Goal: Task Accomplishment & Management: Use online tool/utility

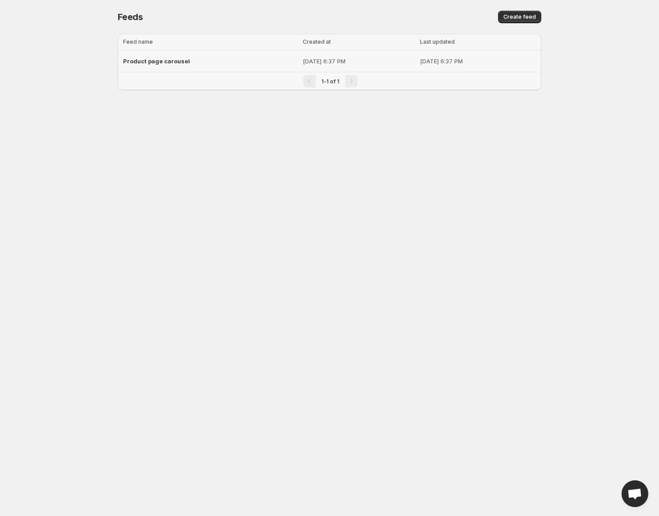
click at [231, 66] on div "Product page carousel" at bounding box center [210, 61] width 174 height 16
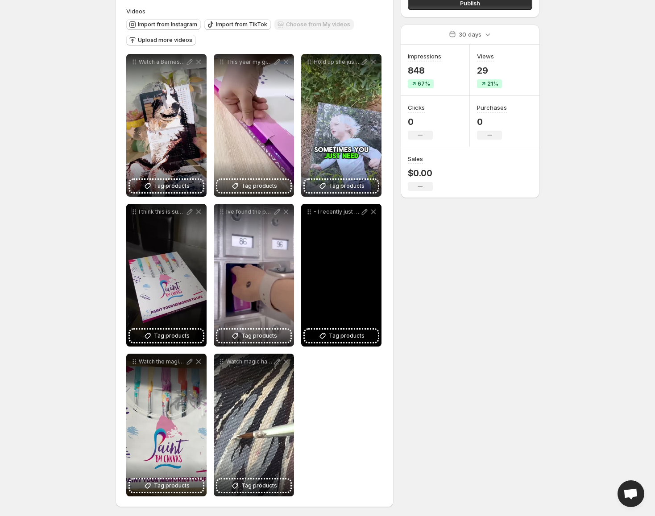
scroll to position [86, 0]
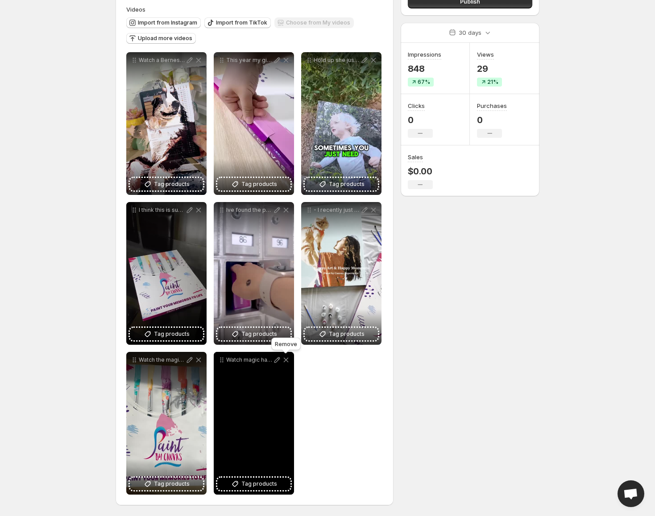
click at [286, 361] on icon at bounding box center [286, 360] width 5 height 4
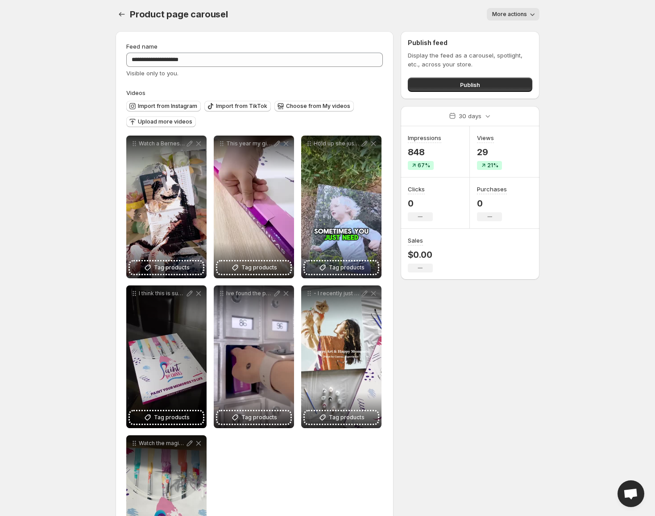
scroll to position [0, 0]
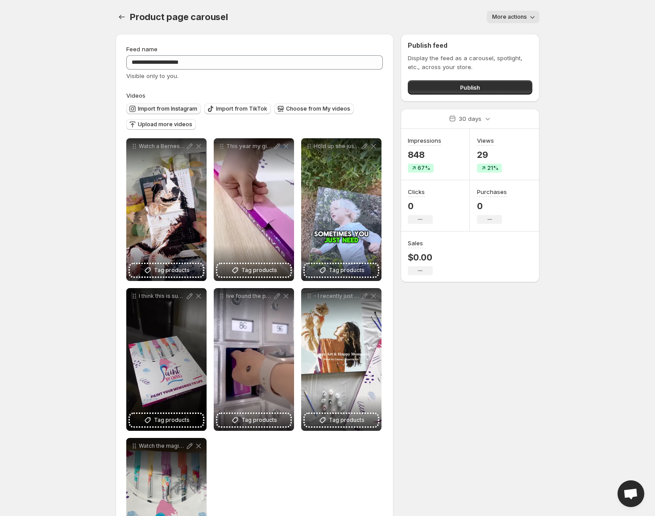
click at [166, 108] on span "Import from Instagram" at bounding box center [167, 108] width 59 height 7
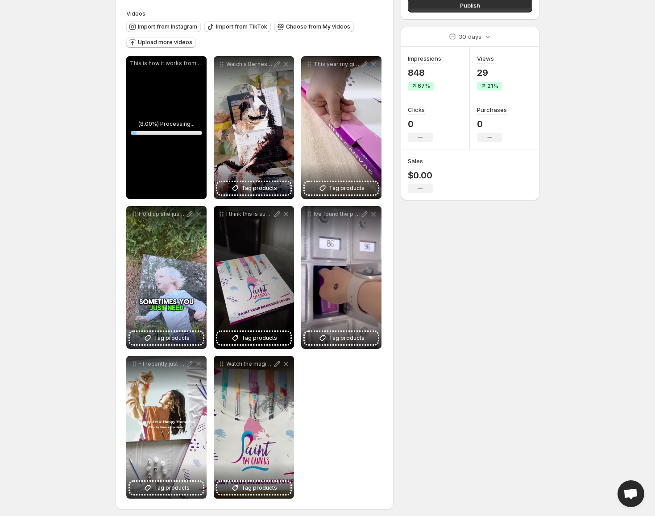
scroll to position [86, 0]
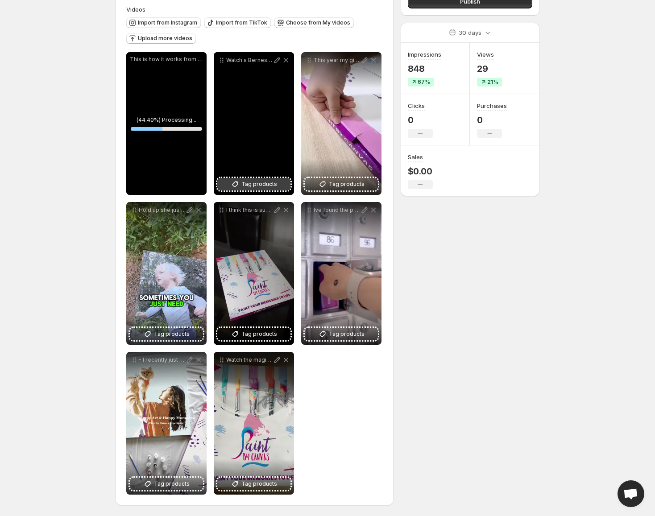
click at [256, 187] on span "Tag products" at bounding box center [259, 184] width 36 height 9
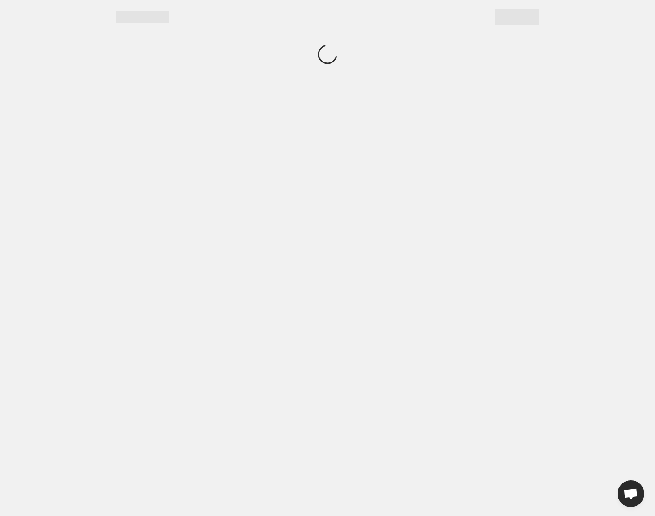
scroll to position [0, 0]
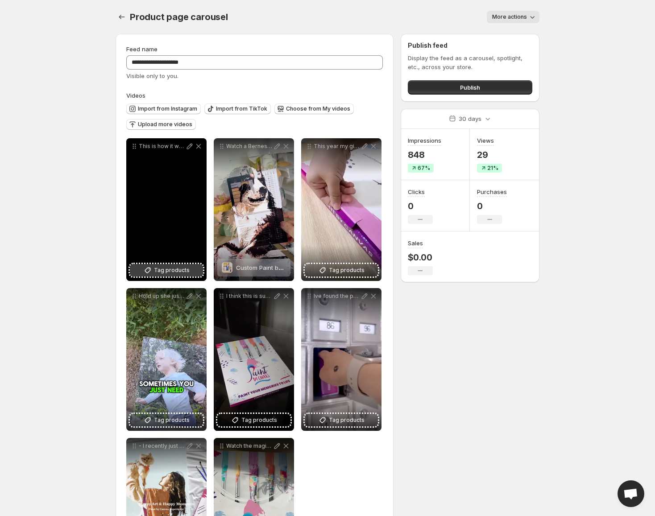
click at [176, 275] on button "Tag products" at bounding box center [166, 270] width 73 height 12
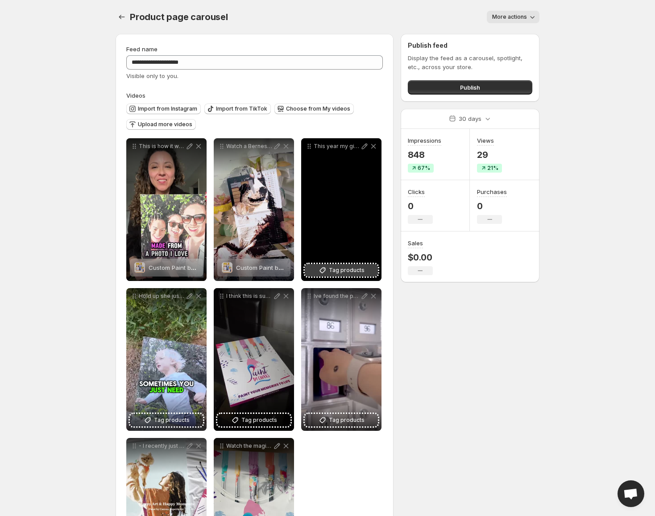
click at [346, 272] on span "Tag products" at bounding box center [347, 270] width 36 height 9
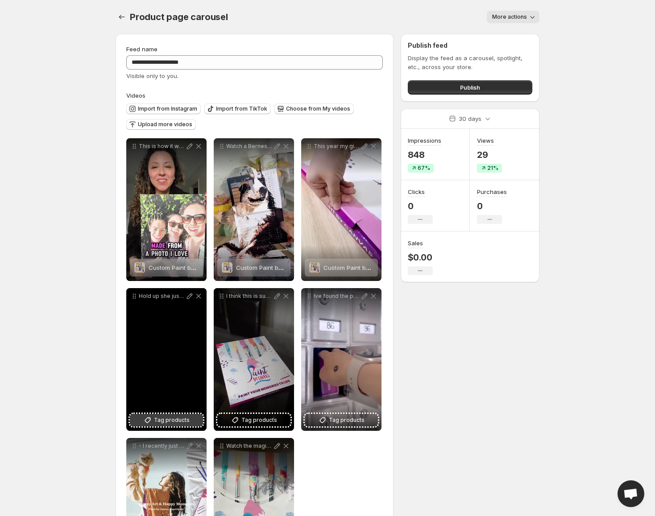
click at [147, 419] on icon at bounding box center [147, 420] width 9 height 9
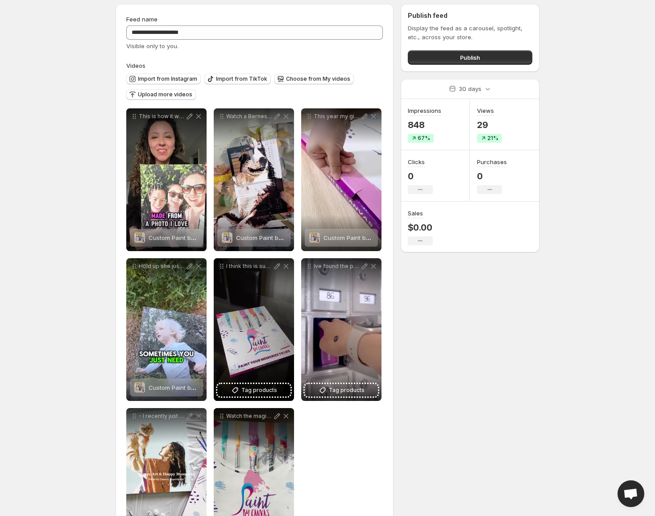
scroll to position [45, 0]
